Goal: Task Accomplishment & Management: Complete application form

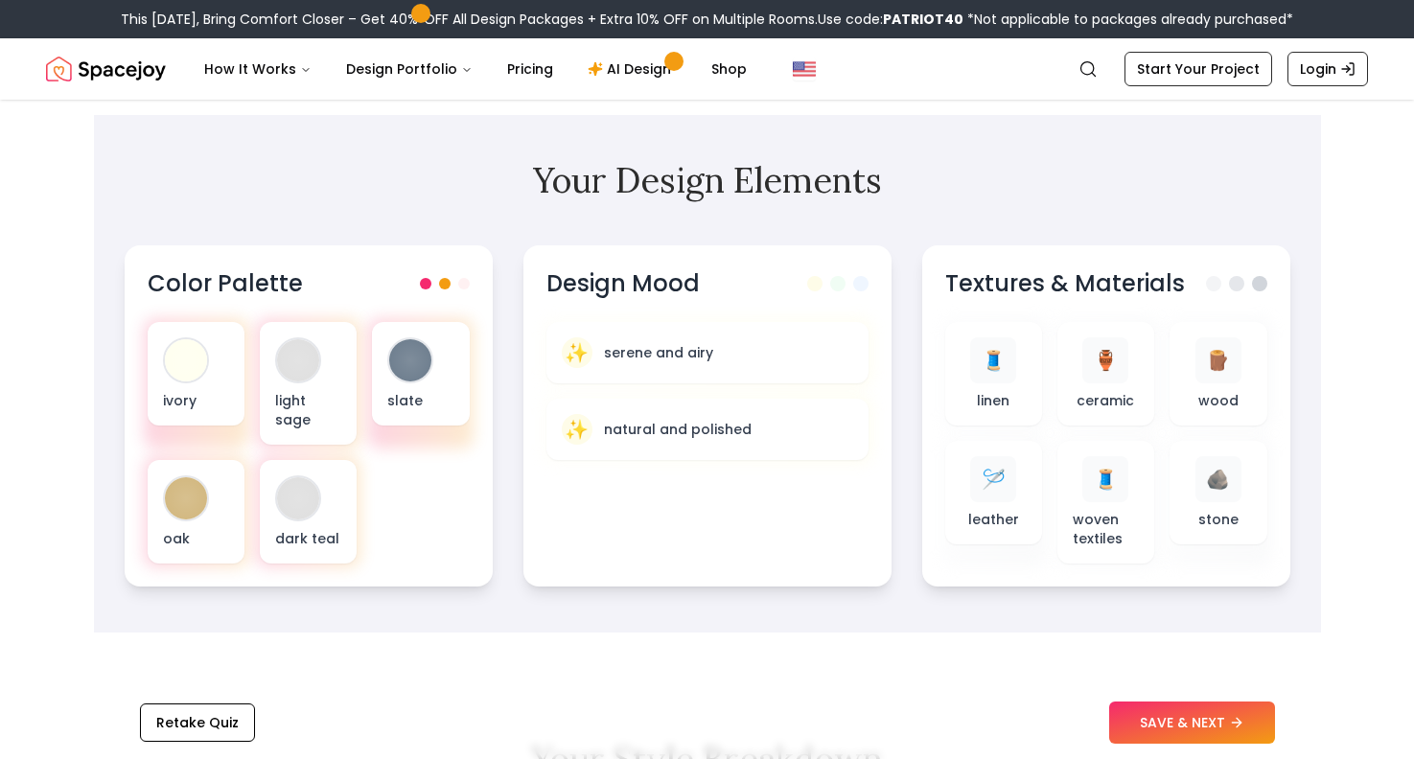
scroll to position [579, 0]
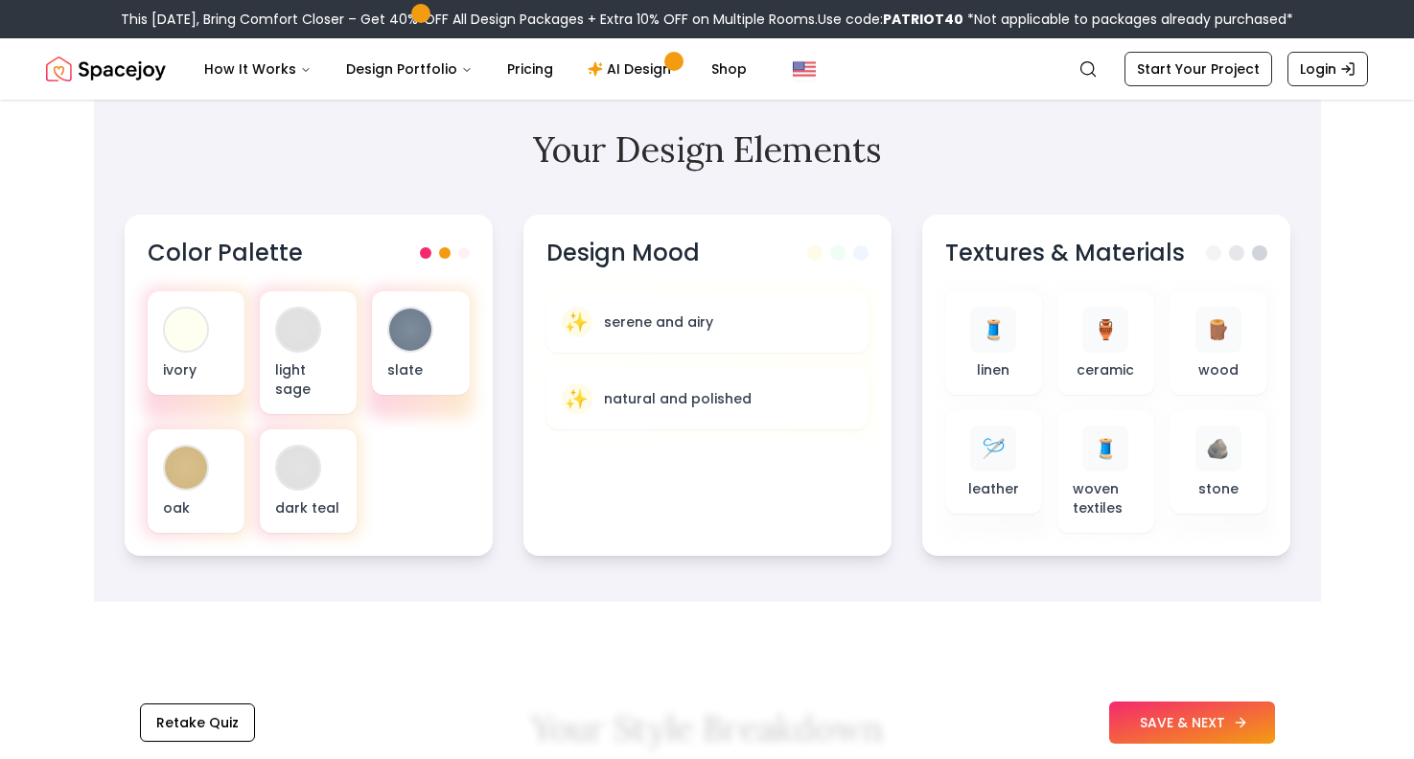
click at [1171, 711] on button "SAVE & NEXT" at bounding box center [1192, 723] width 166 height 42
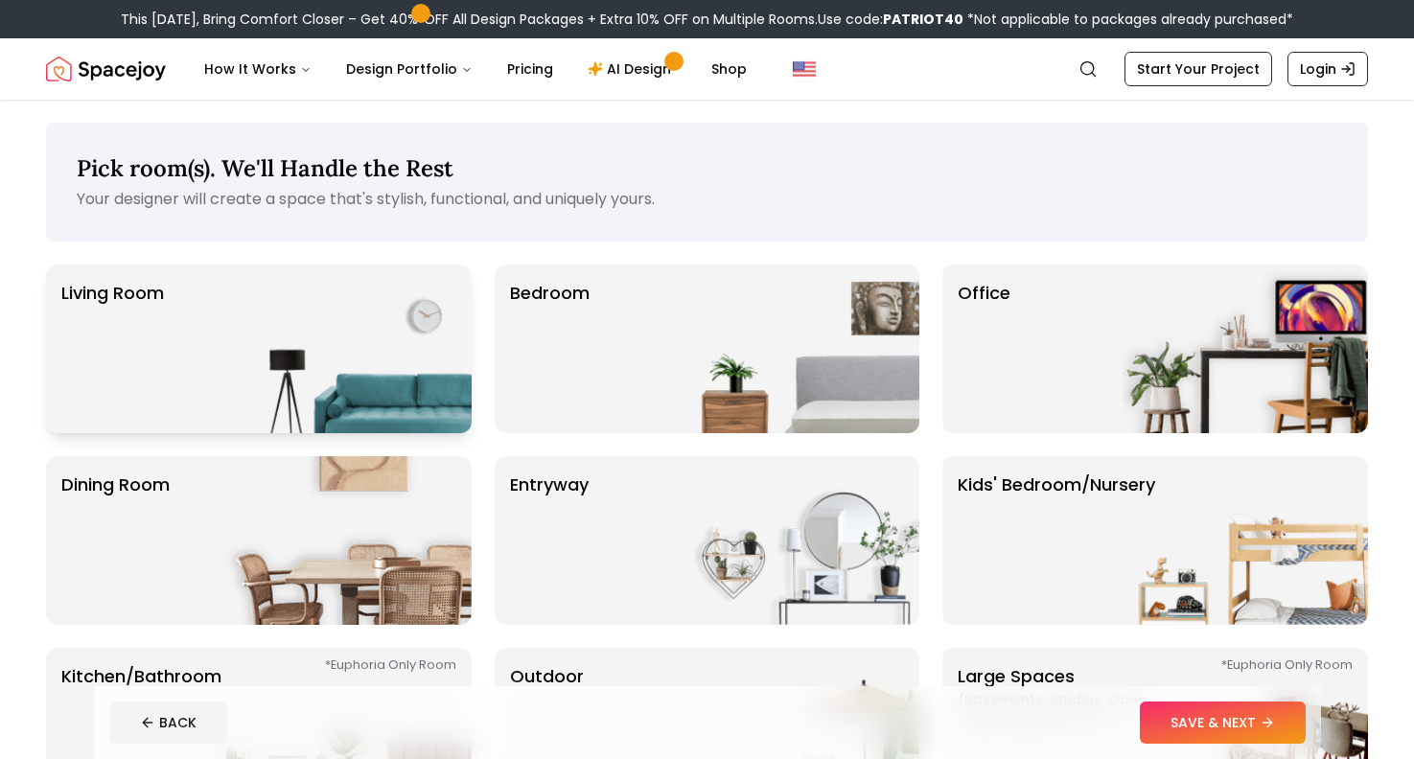
click at [416, 383] on img at bounding box center [348, 349] width 245 height 169
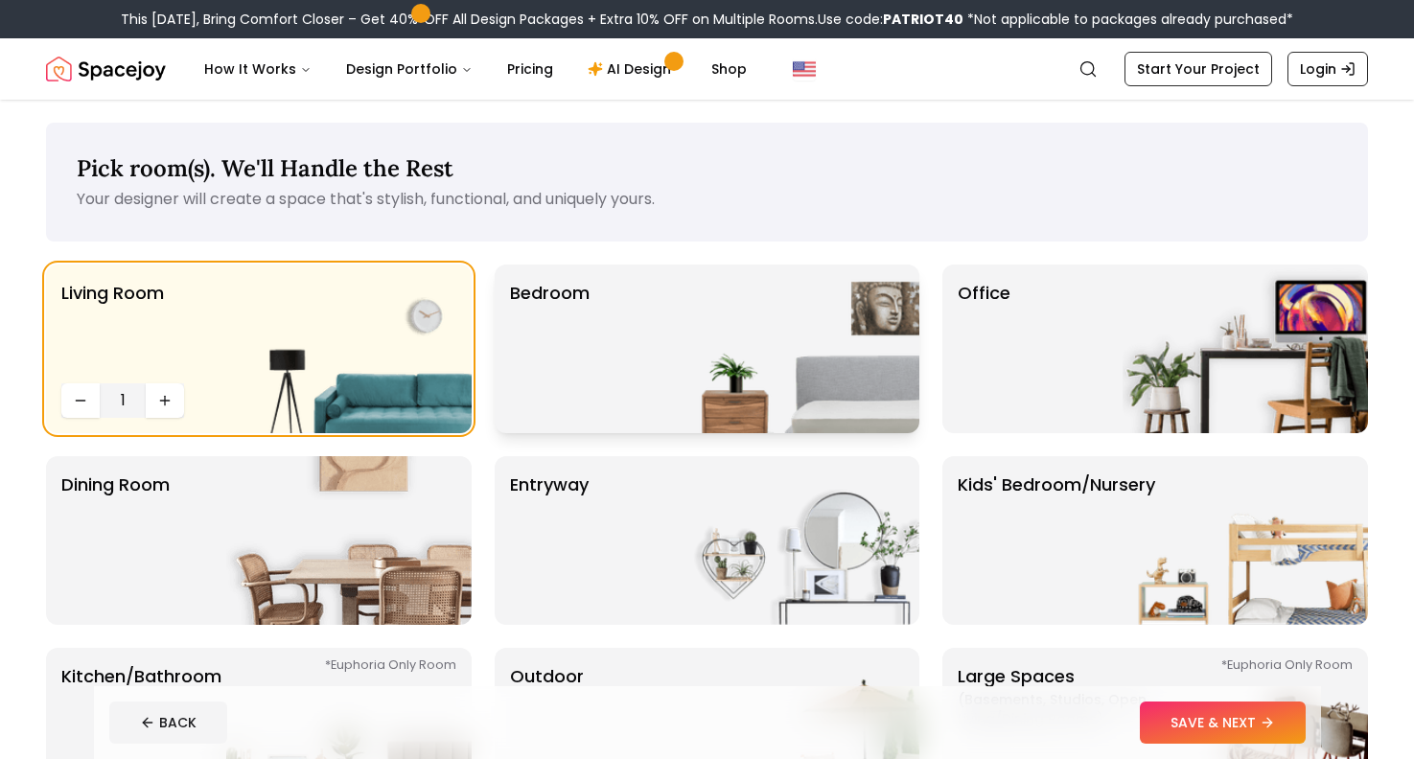
click at [619, 355] on div "Bedroom" at bounding box center [708, 349] width 426 height 169
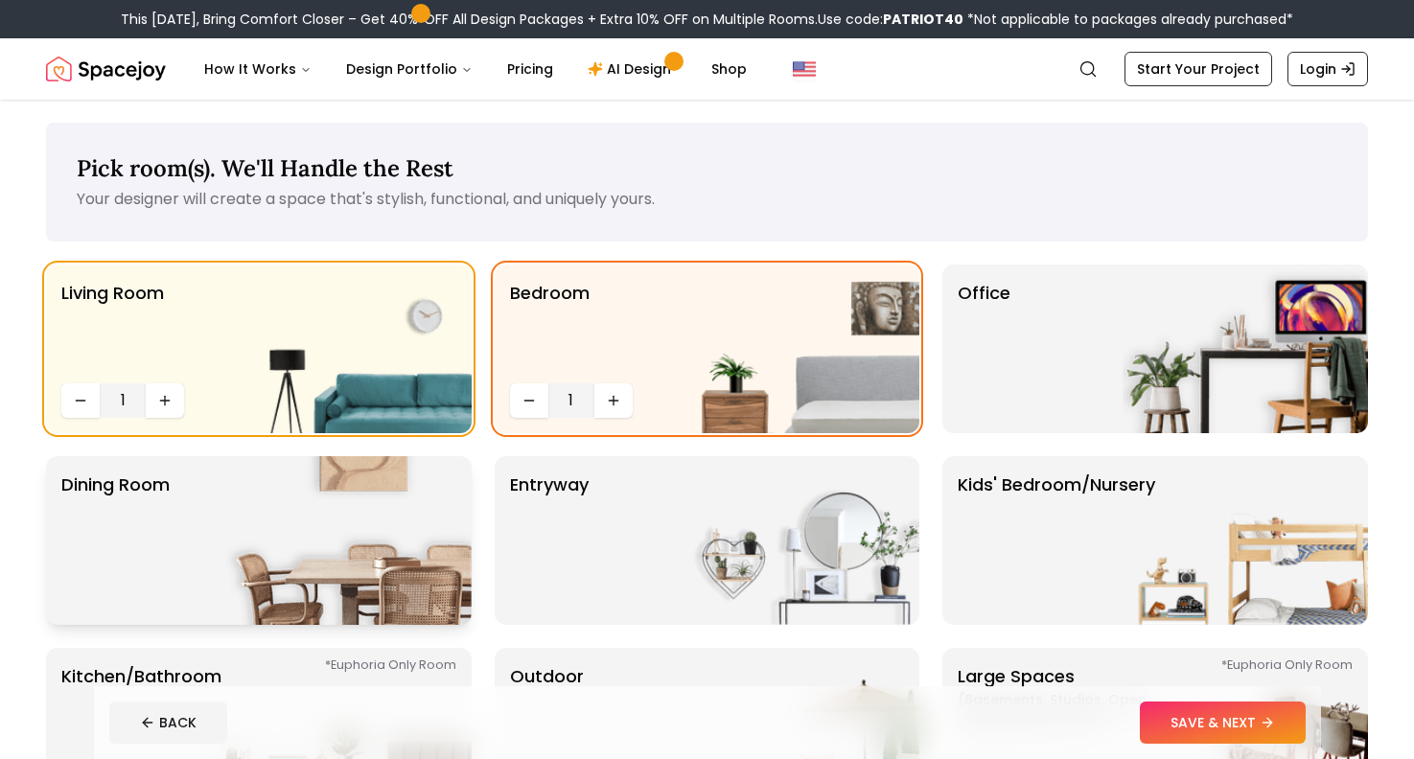
click at [387, 511] on img at bounding box center [348, 540] width 245 height 169
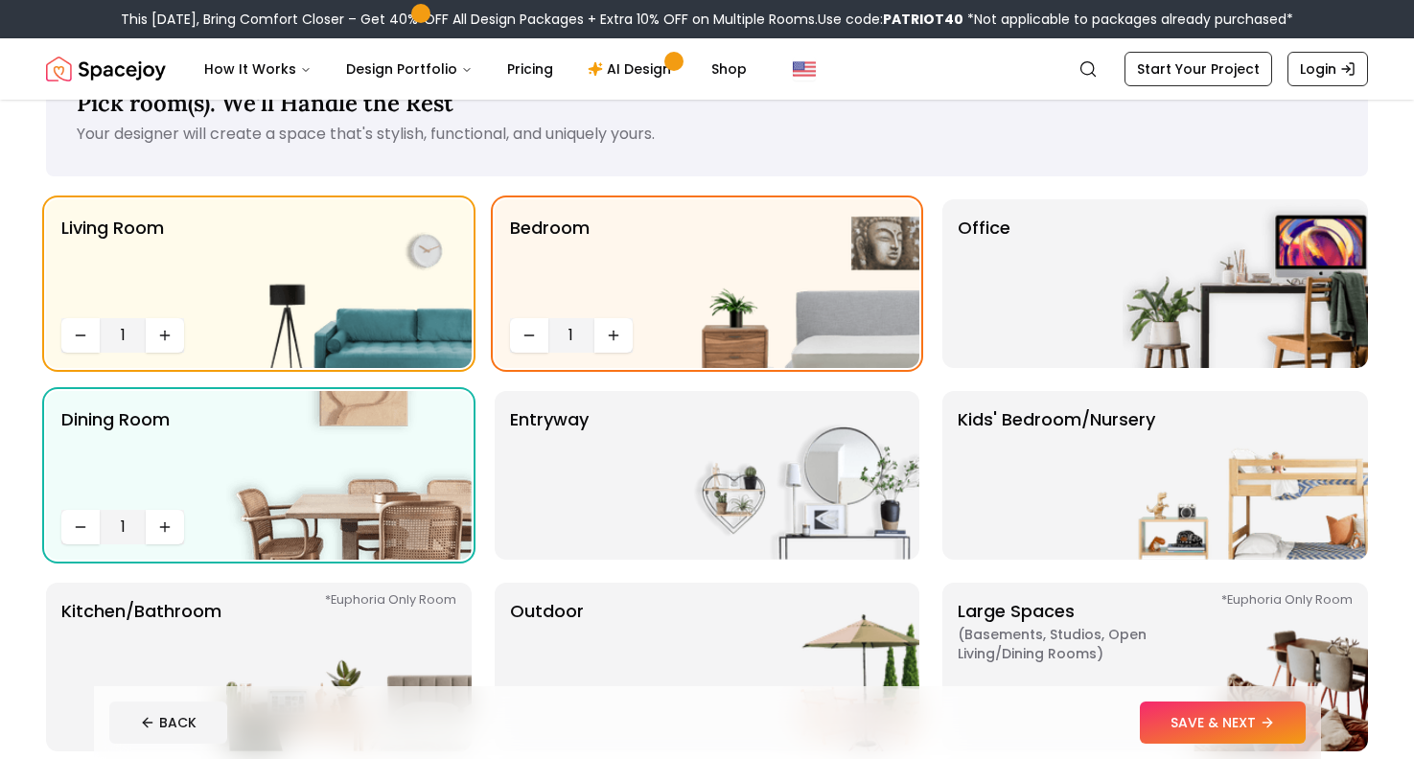
scroll to position [75, 0]
